Goal: Transaction & Acquisition: Purchase product/service

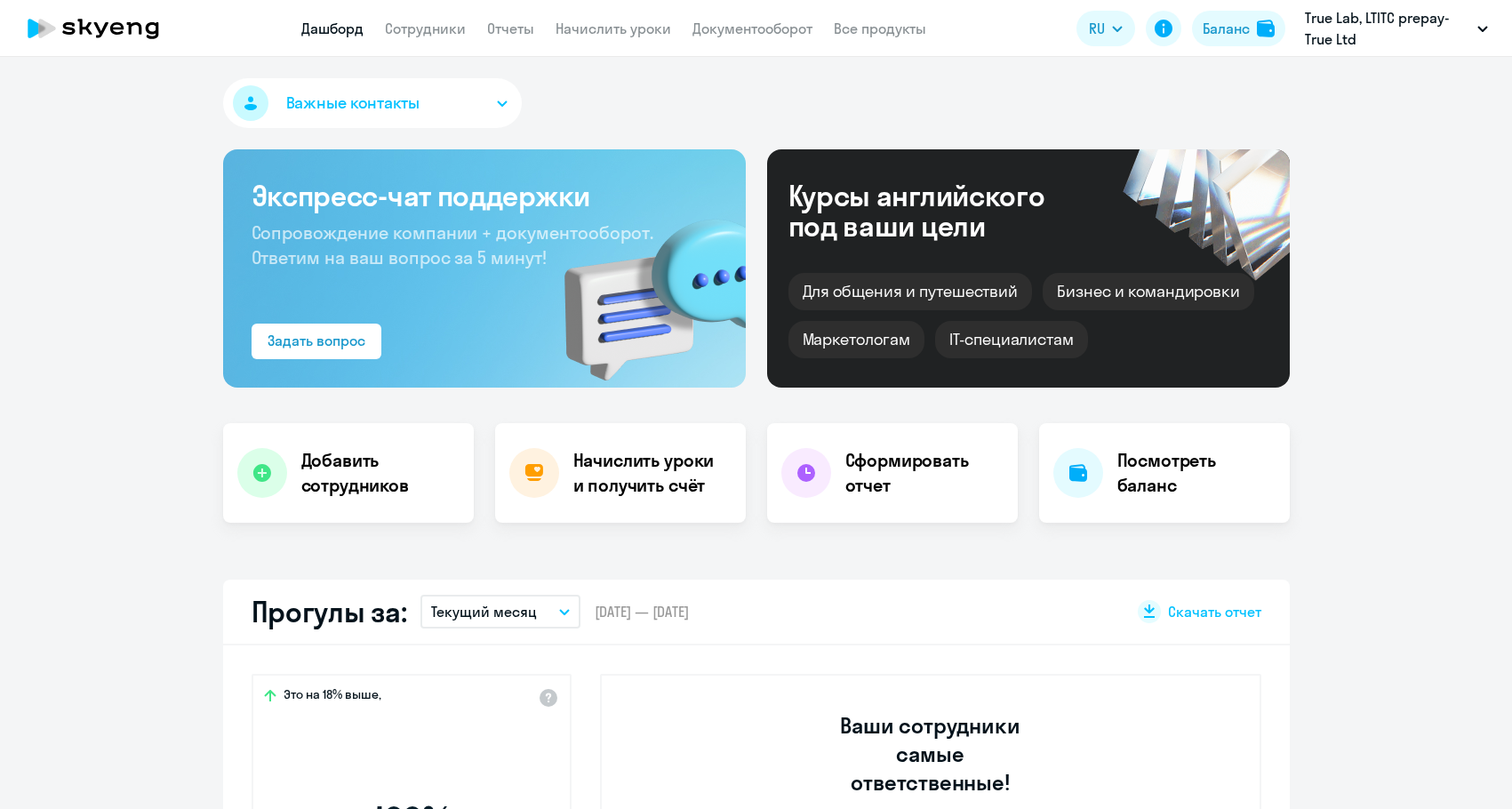
select select "30"
click at [1235, 34] on div "Баланс" at bounding box center [1226, 29] width 47 height 22
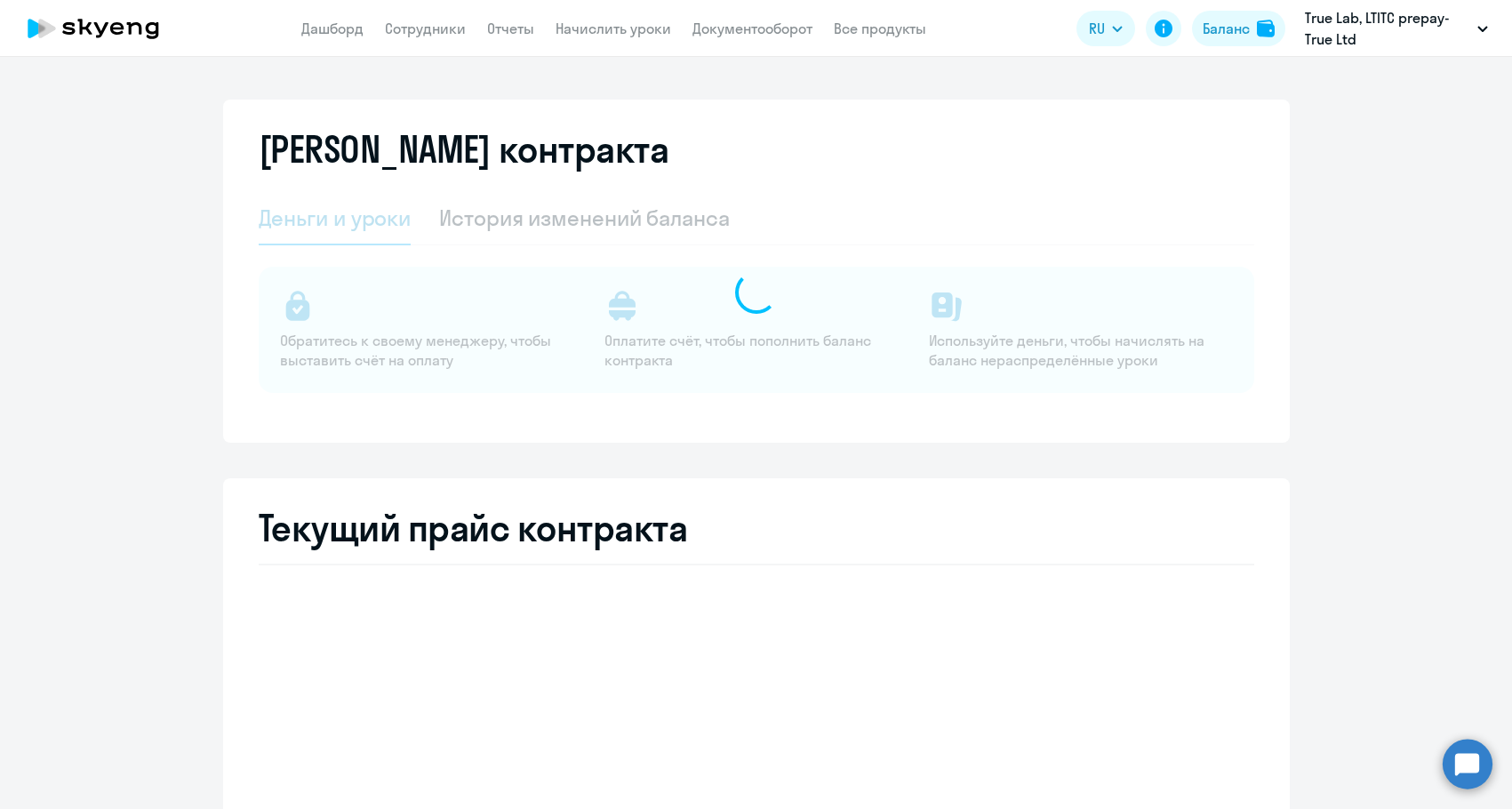
select select "english_adult_not_native_speaker"
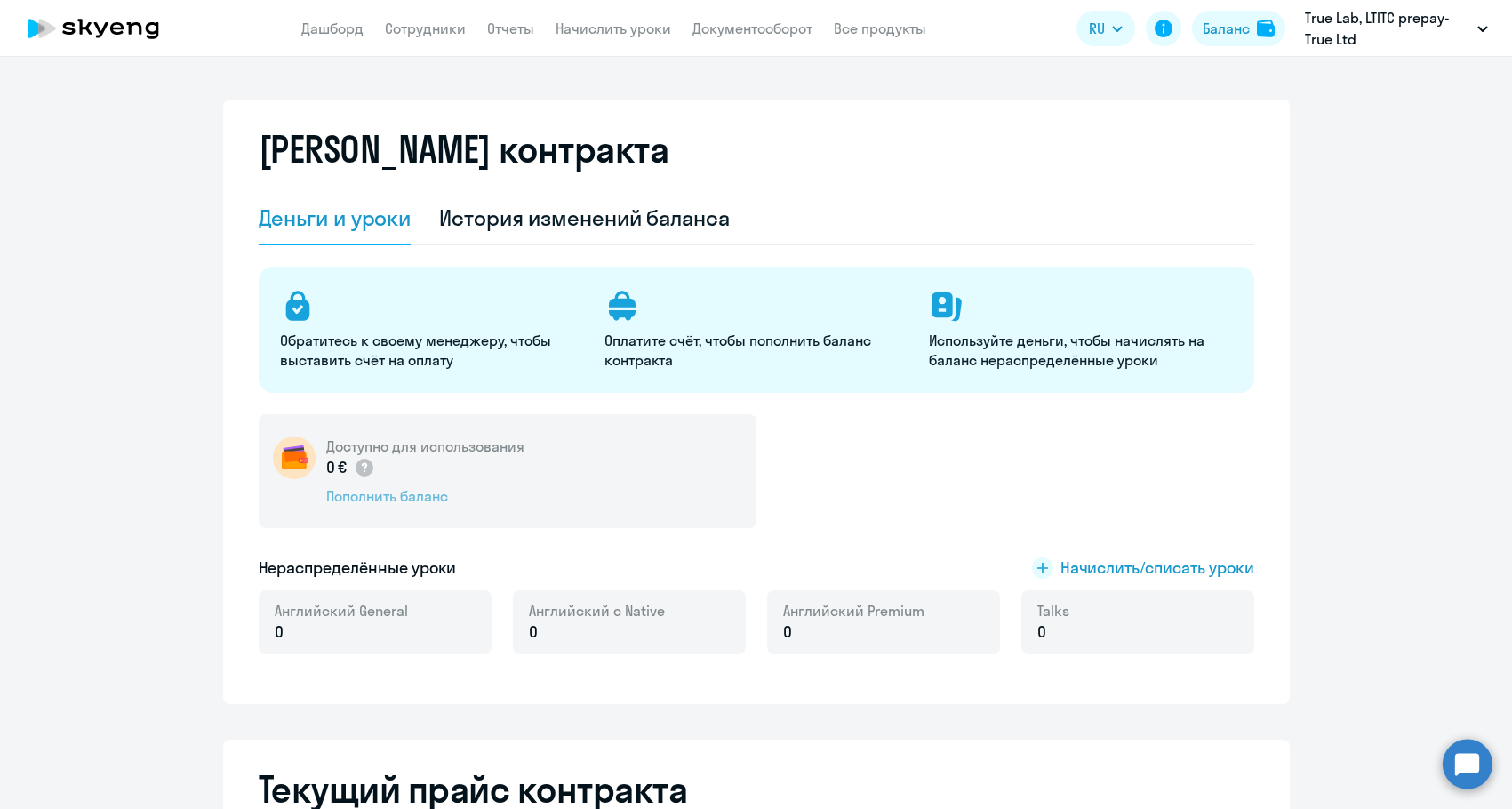
click at [382, 505] on div "Пополнить баланс" at bounding box center [425, 496] width 198 height 20
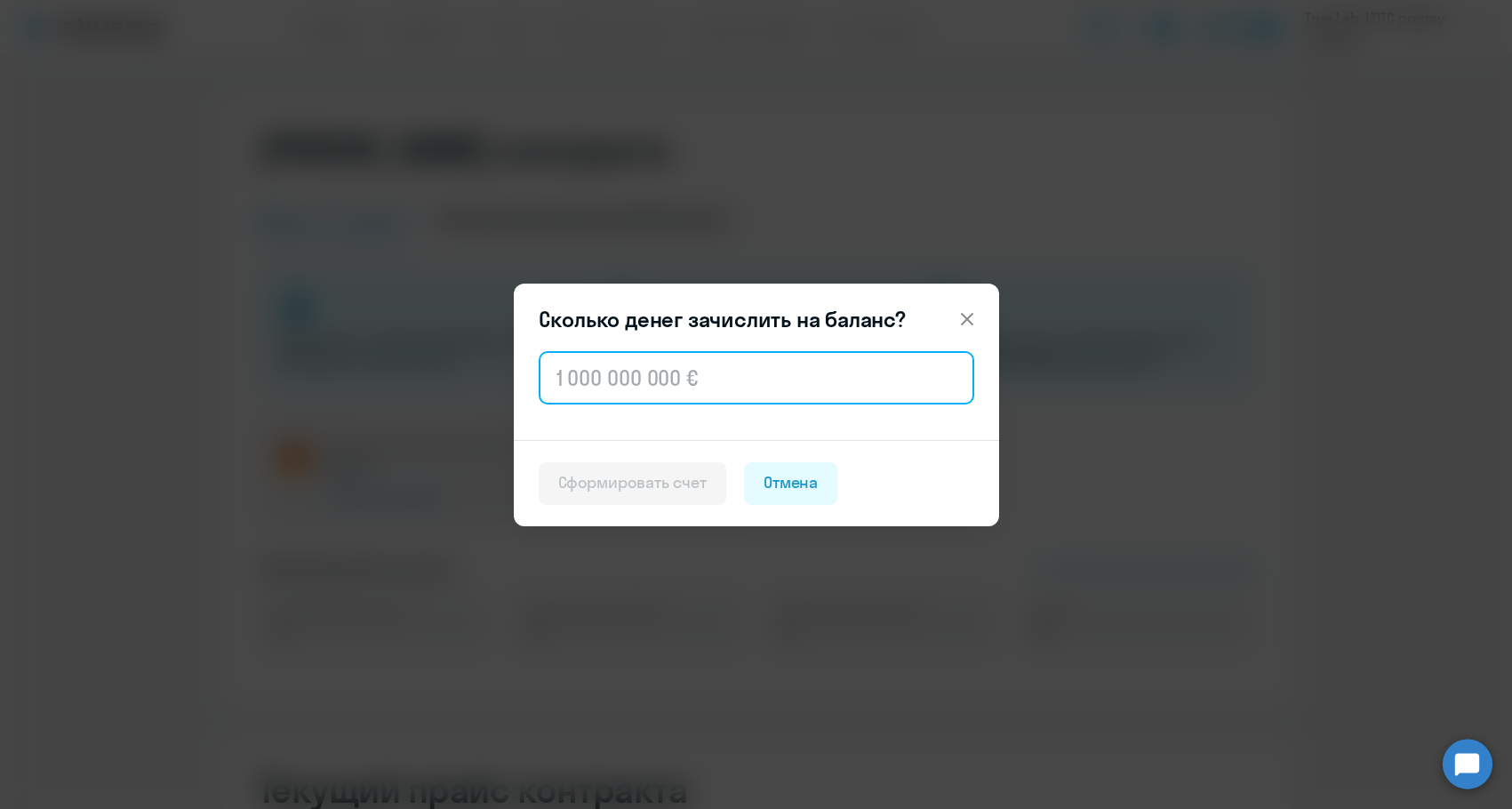
click at [703, 359] on input "text" at bounding box center [756, 378] width 436 height 53
paste input "458.24"
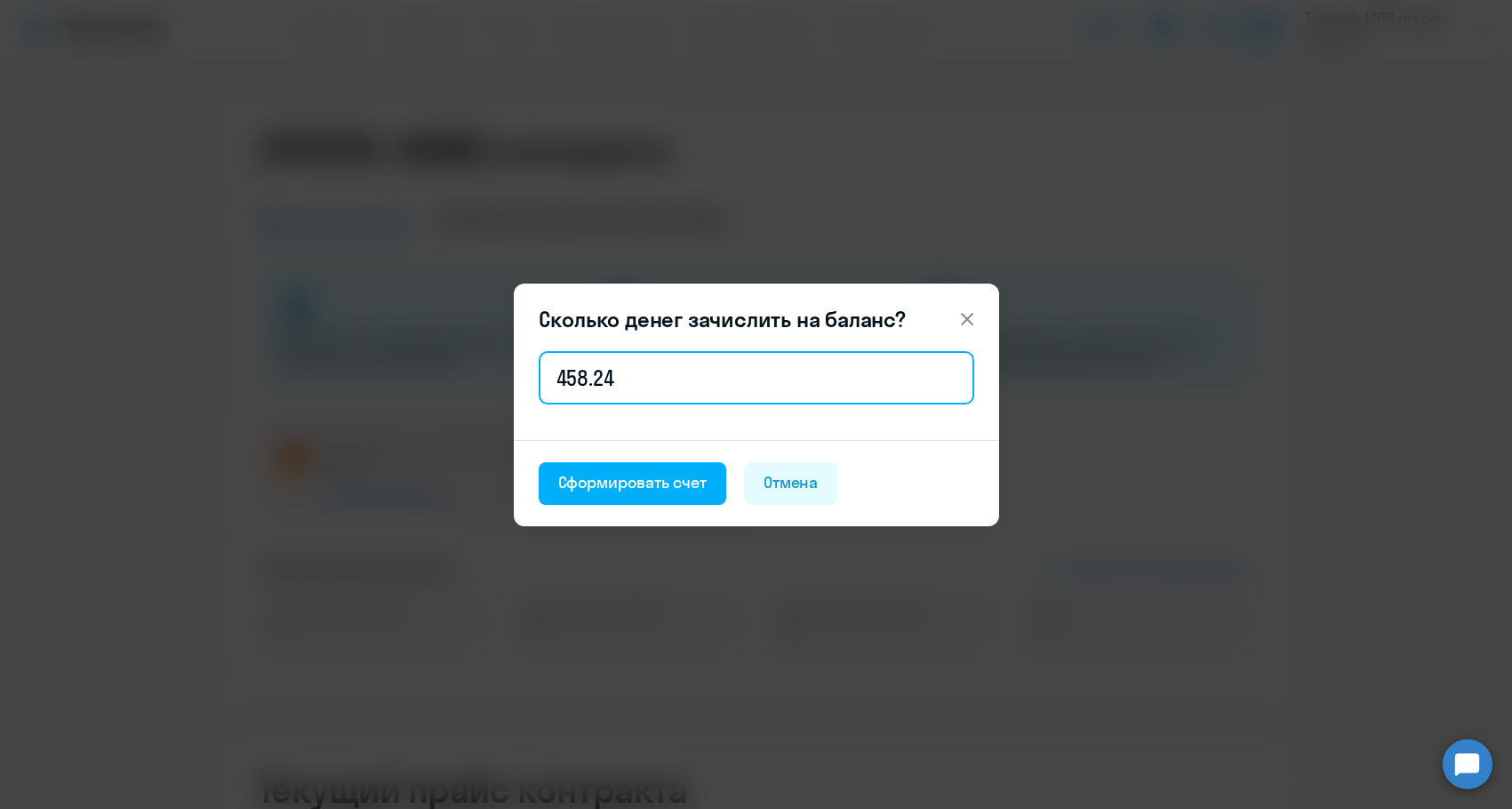
type input "458.24"
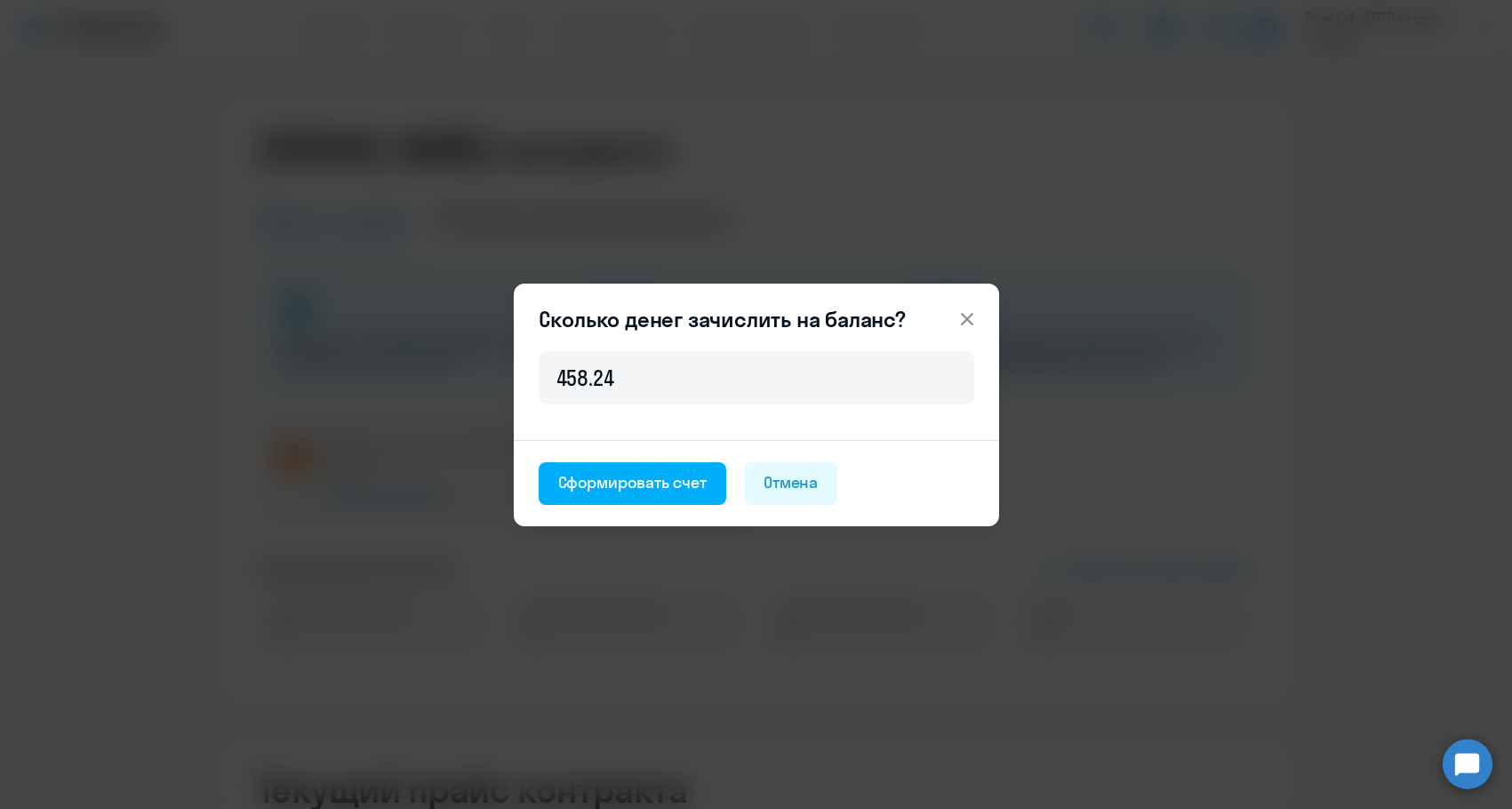
click at [663, 450] on footer "Сформировать счет [PERSON_NAME]" at bounding box center [756, 482] width 485 height 86
click at [645, 479] on div "Сформировать счет" at bounding box center [632, 482] width 148 height 23
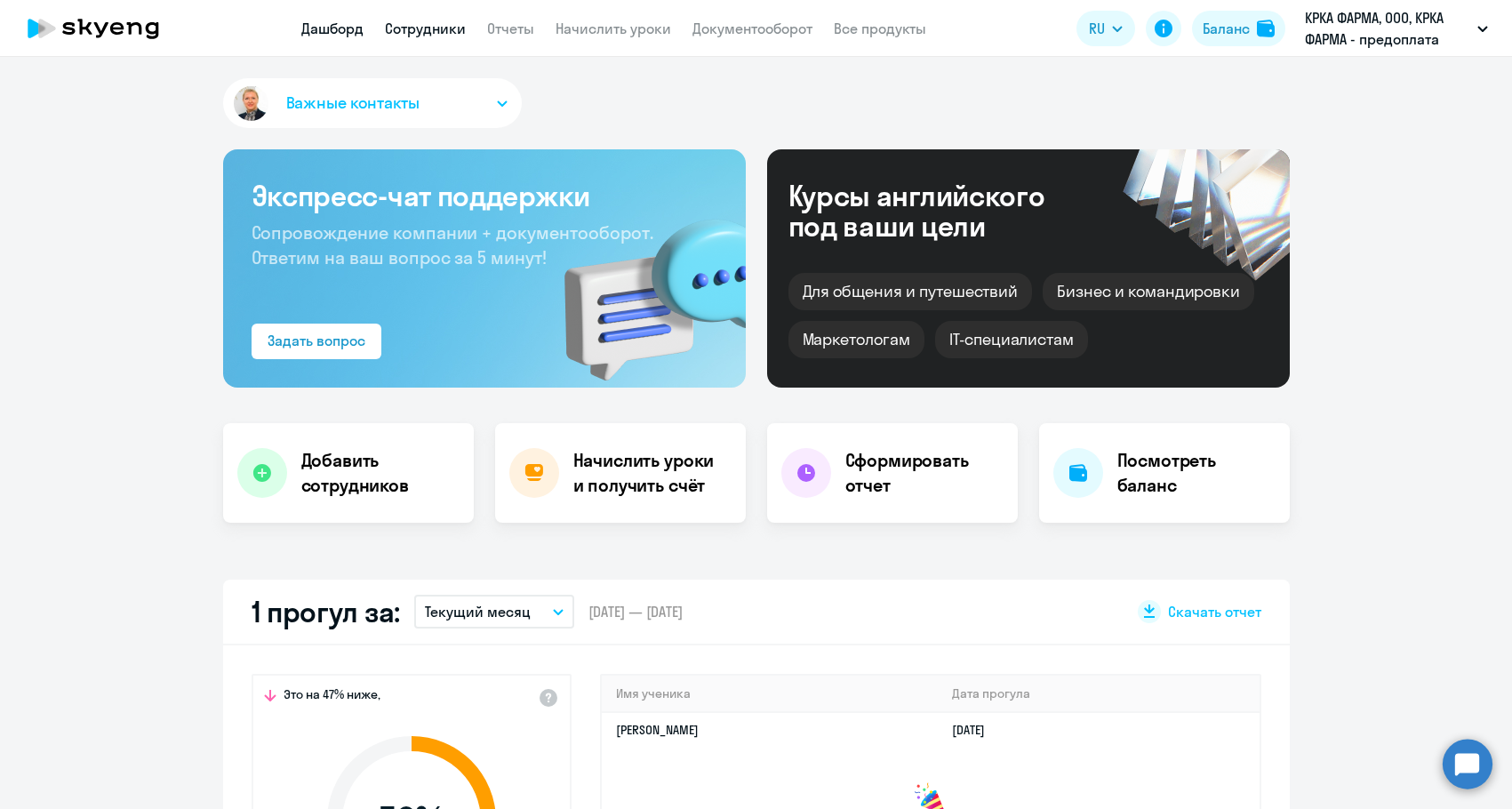
drag, startPoint x: 0, startPoint y: 0, endPoint x: 431, endPoint y: 26, distance: 431.8
click at [431, 26] on link "Сотрудники" at bounding box center [425, 29] width 81 height 18
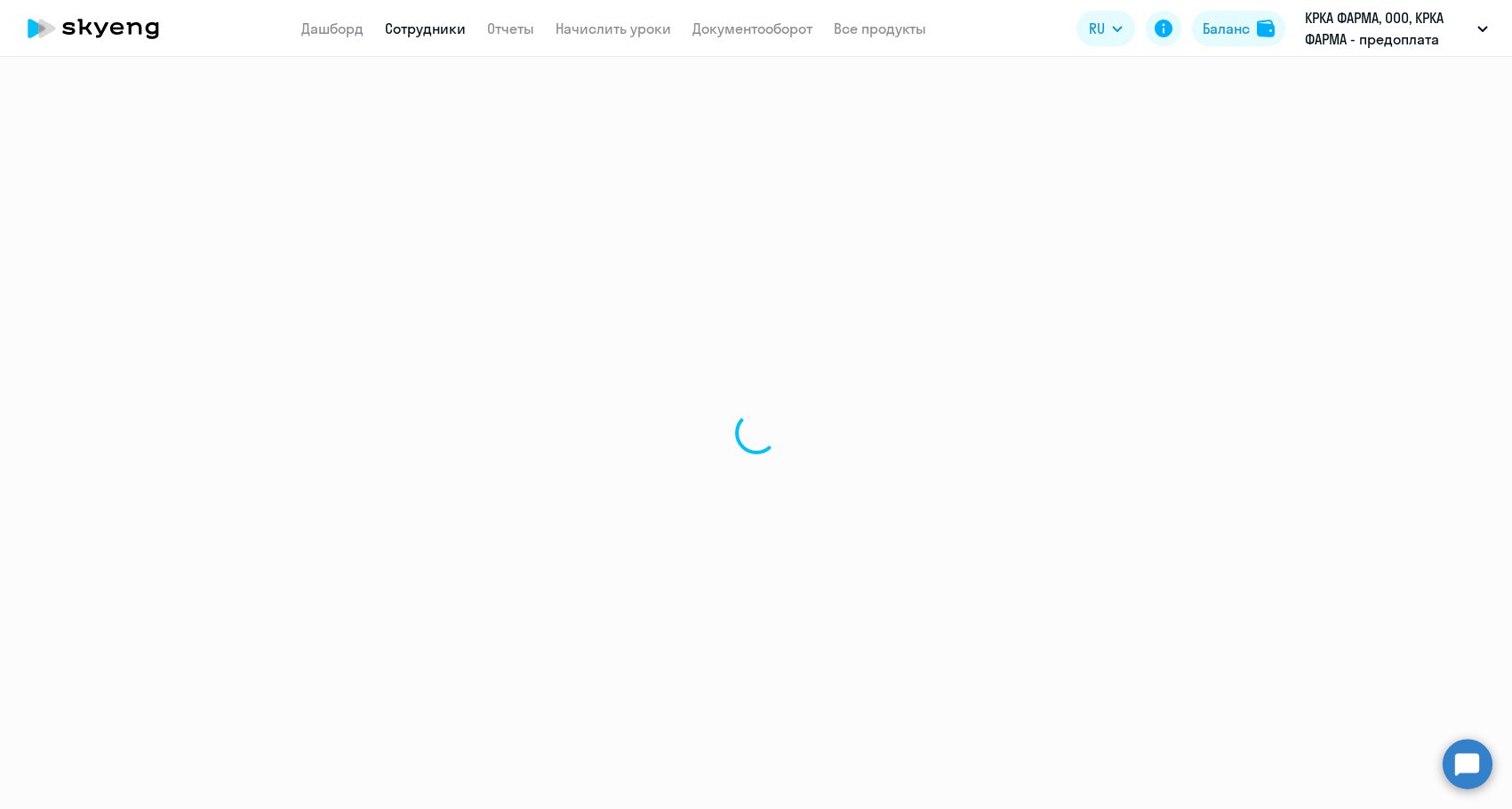
select select "30"
